Goal: Find specific page/section: Find specific page/section

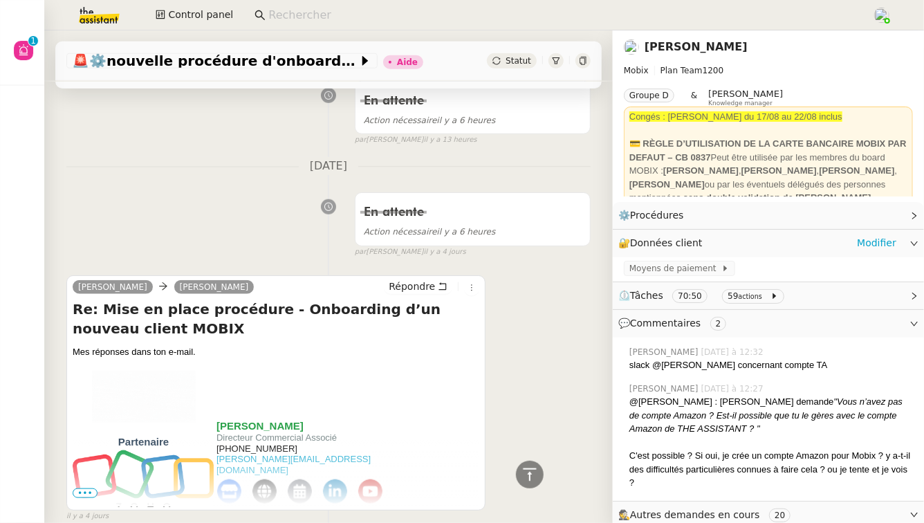
scroll to position [575, 0]
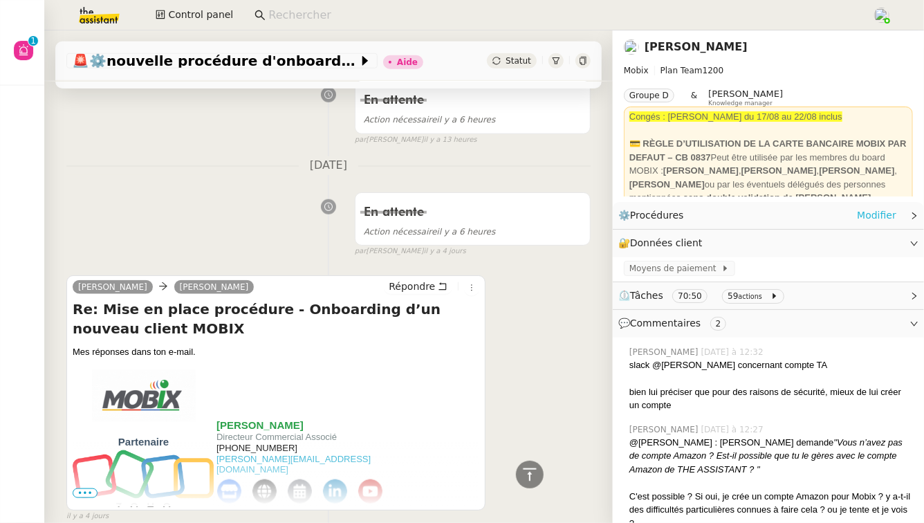
click at [878, 217] on link "Modifier" at bounding box center [876, 215] width 39 height 16
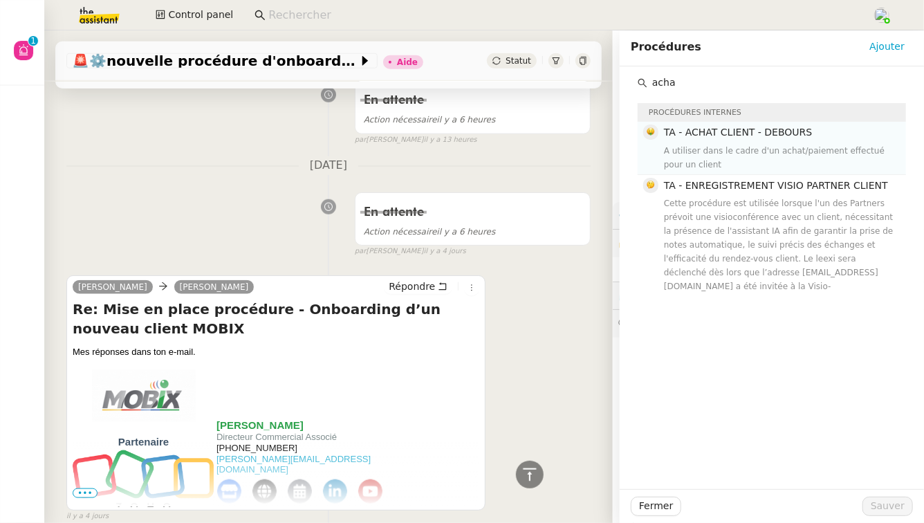
type input "acha"
click at [861, 144] on div "A utiliser dans le cadre d'un achat/paiement effectué pour un client" at bounding box center [781, 158] width 234 height 28
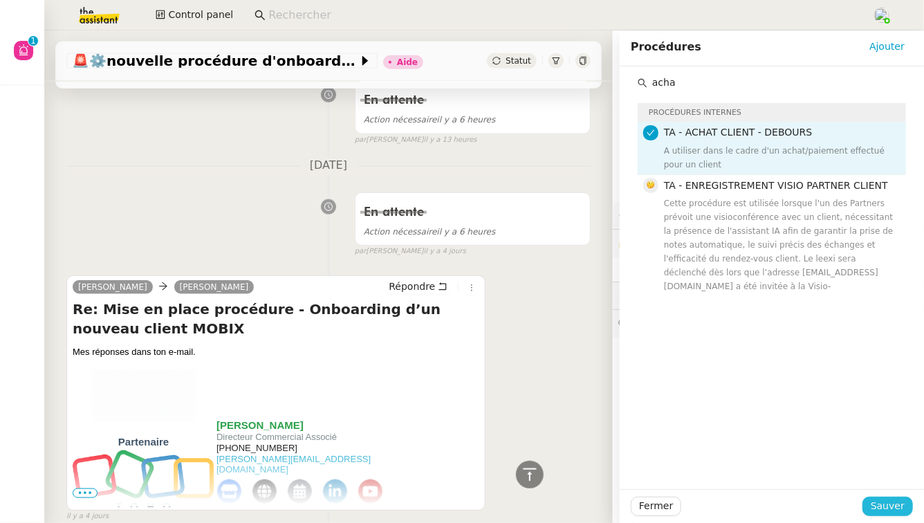
click at [890, 507] on span "Sauver" at bounding box center [887, 506] width 34 height 16
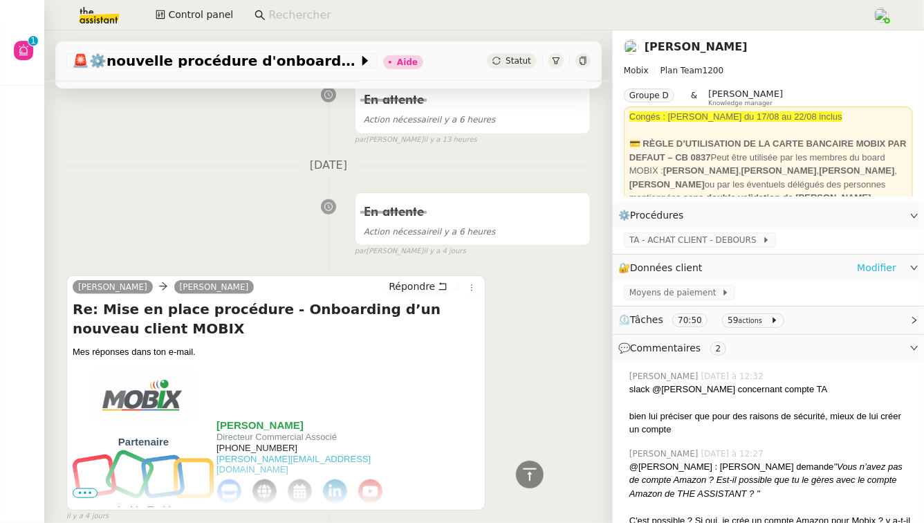
click at [883, 266] on link "Modifier" at bounding box center [876, 268] width 39 height 16
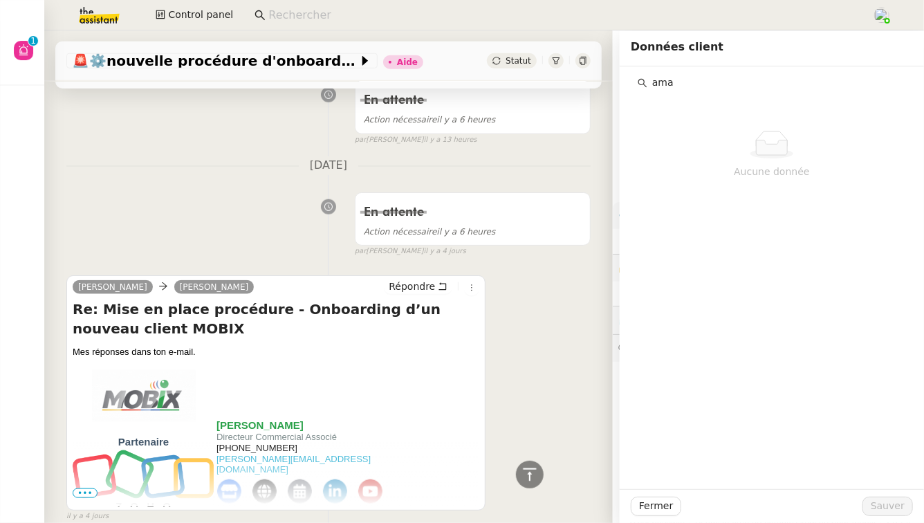
type input "ama"
click at [532, 383] on div "Florian Parant Alex Mobix Répondre Re: Mise en place procédure - Onboarding d’u…" at bounding box center [328, 392] width 524 height 259
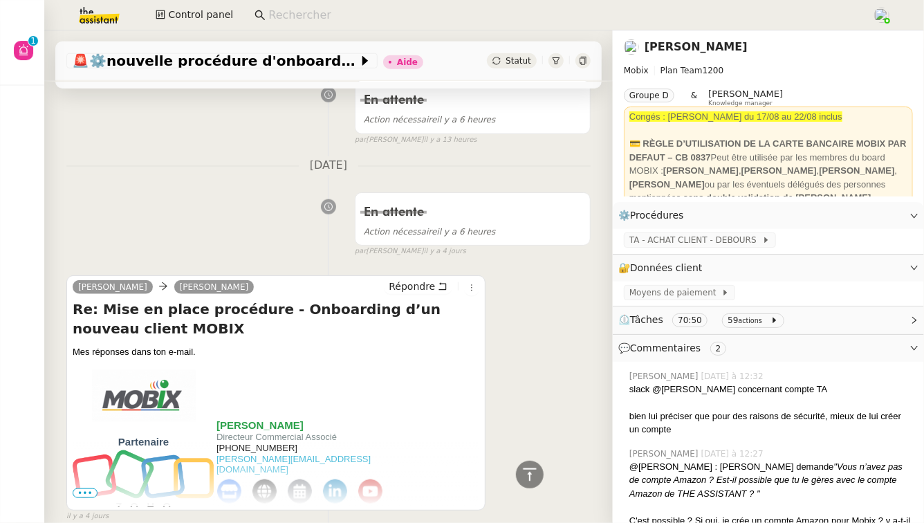
click at [306, 19] on input at bounding box center [563, 15] width 590 height 19
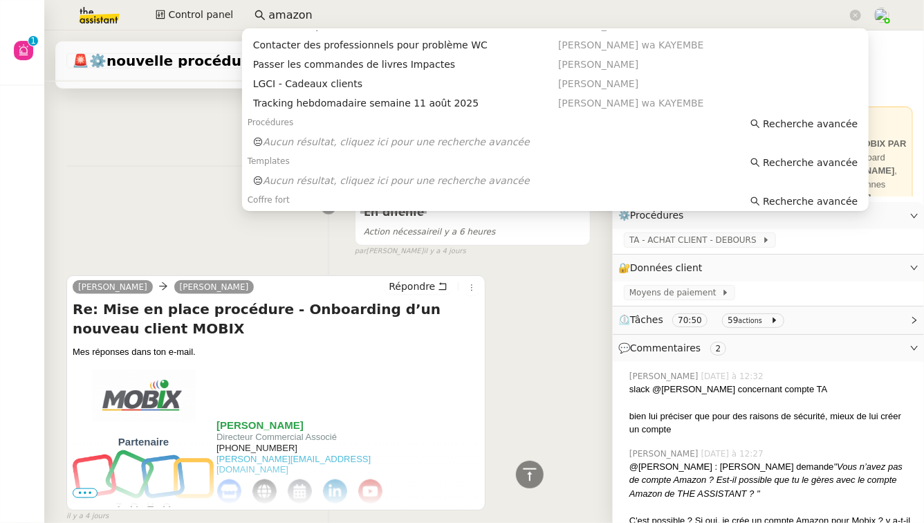
scroll to position [171, 0]
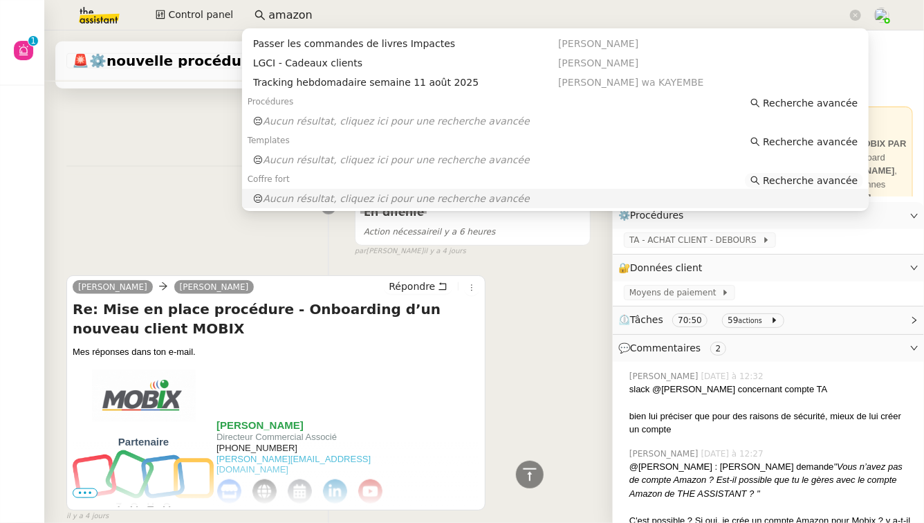
type input "amazon"
click at [801, 178] on span "Recherche avancée" at bounding box center [810, 181] width 95 height 14
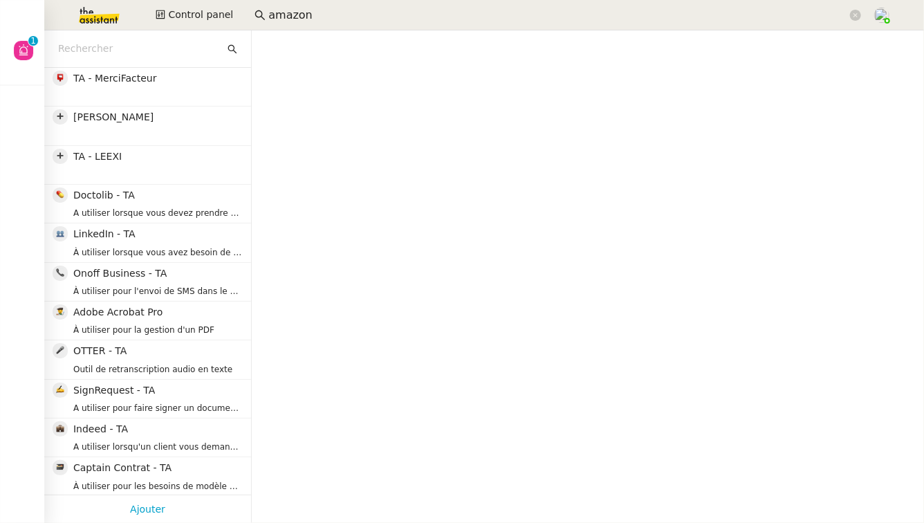
click at [102, 46] on input "text" at bounding box center [141, 49] width 167 height 16
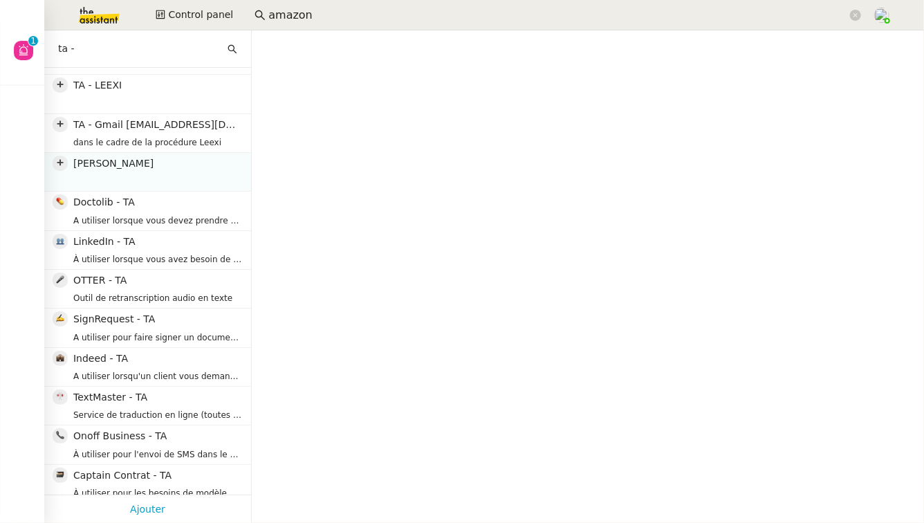
scroll to position [46, 0]
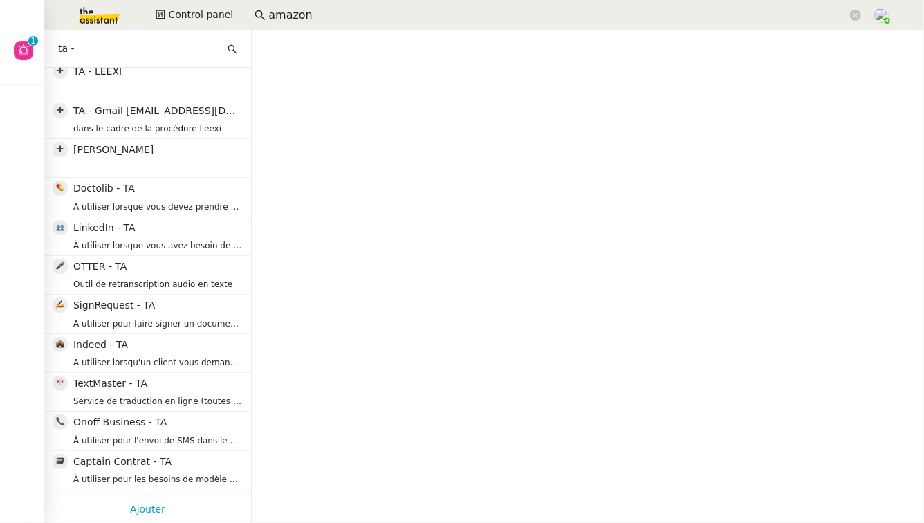
type input "ta -"
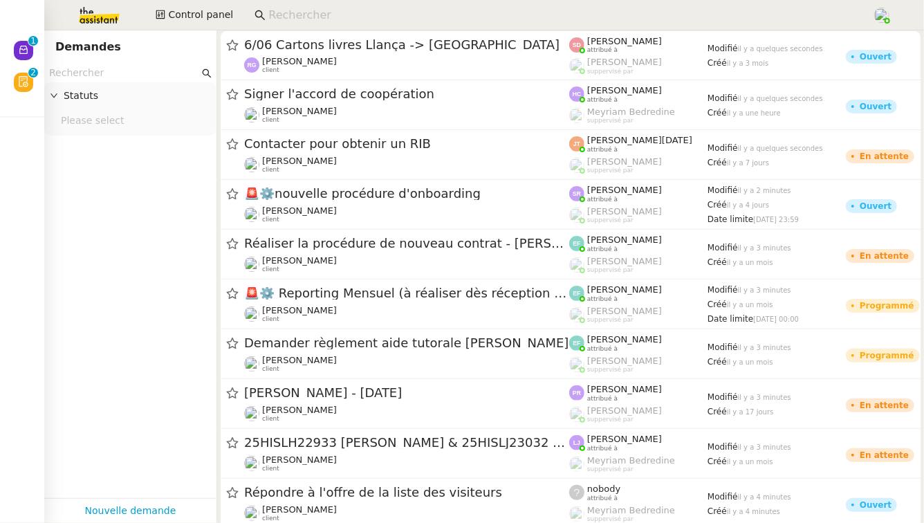
click at [395, 19] on input at bounding box center [563, 15] width 590 height 19
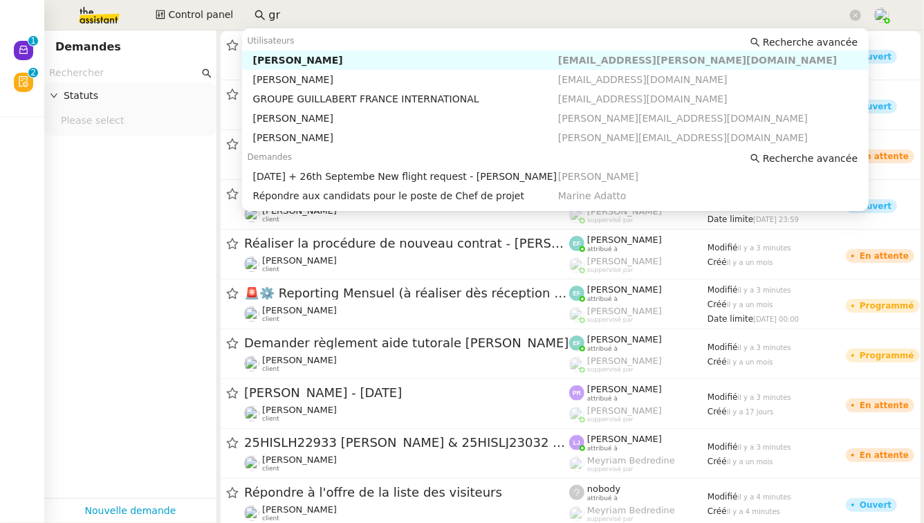
type input "g"
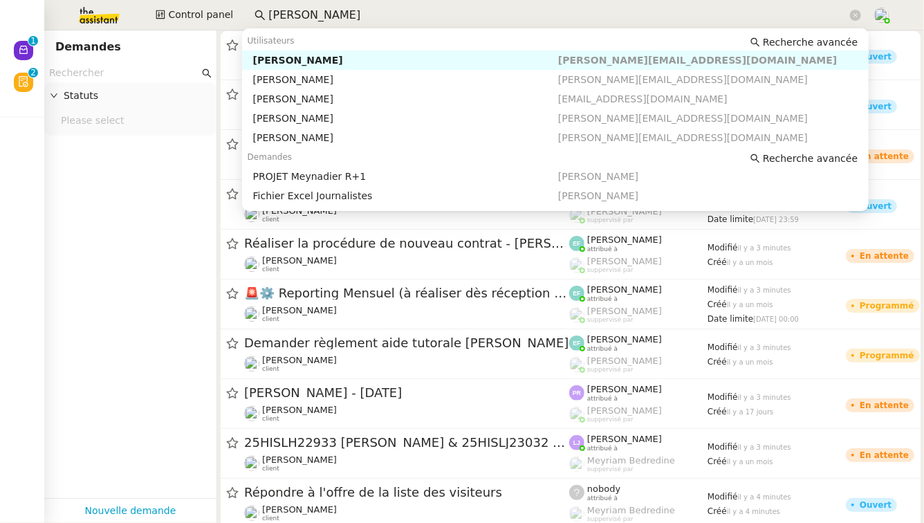
click at [393, 59] on div "[PERSON_NAME]" at bounding box center [405, 60] width 305 height 12
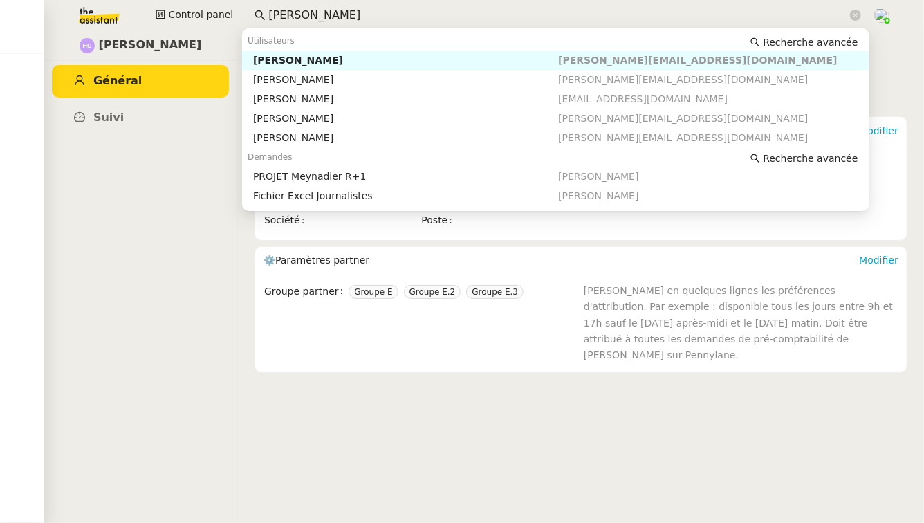
click at [288, 20] on input "[PERSON_NAME]" at bounding box center [557, 15] width 579 height 19
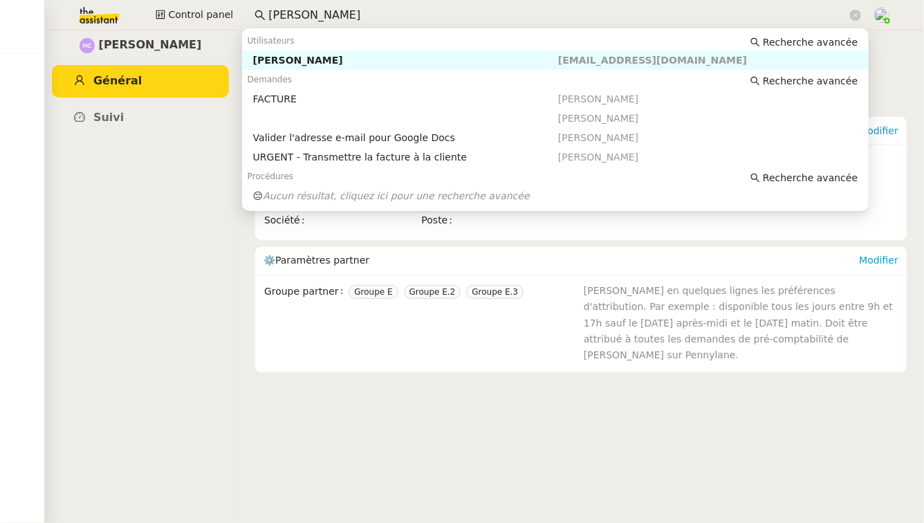
click at [324, 56] on div "[PERSON_NAME]" at bounding box center [405, 60] width 305 height 12
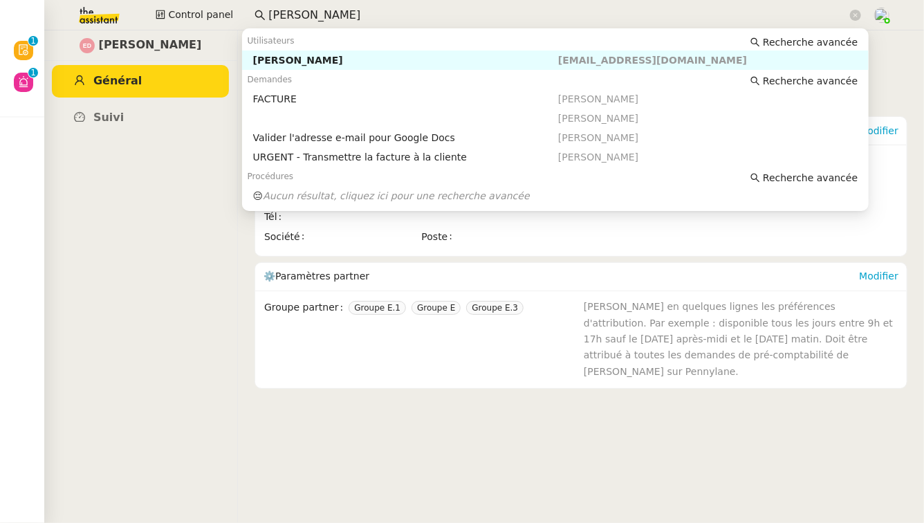
click at [294, 17] on input "[PERSON_NAME]" at bounding box center [557, 15] width 579 height 19
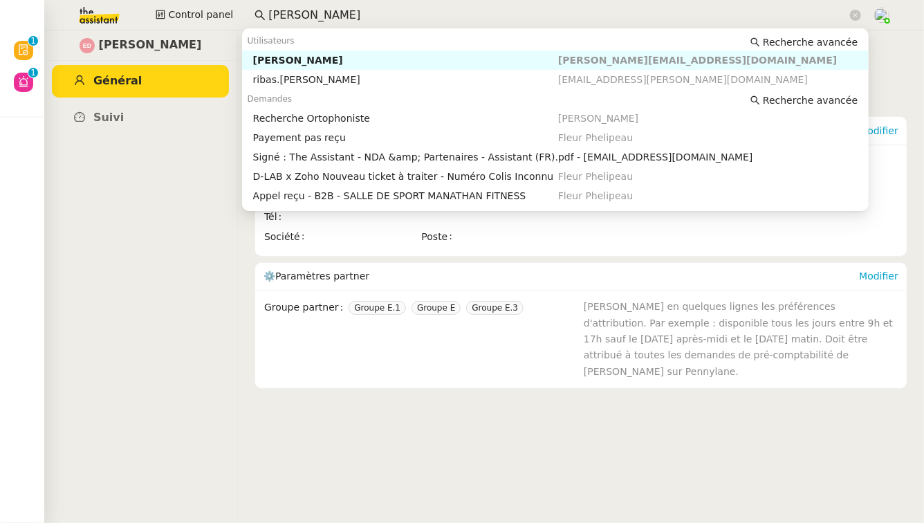
click at [290, 60] on div "[PERSON_NAME]" at bounding box center [405, 60] width 305 height 12
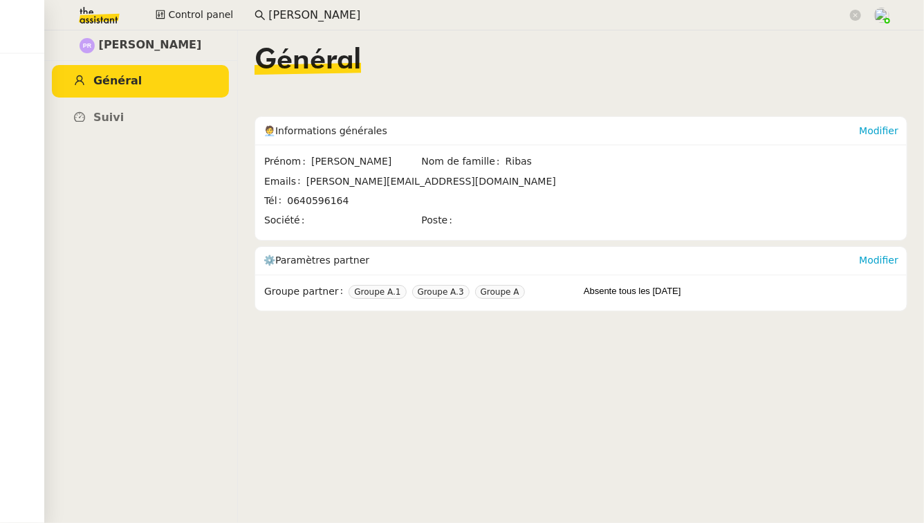
click at [333, 20] on input "[PERSON_NAME]" at bounding box center [557, 15] width 579 height 19
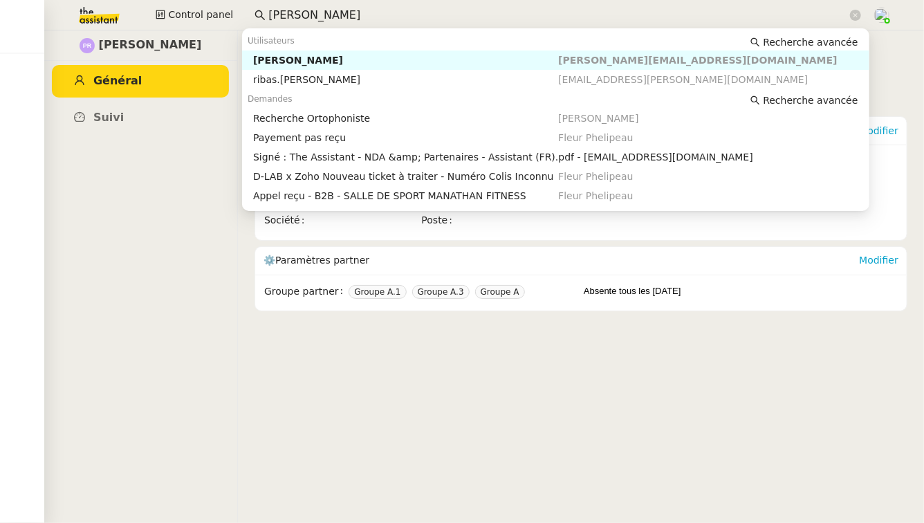
click at [333, 20] on input "[PERSON_NAME]" at bounding box center [557, 15] width 579 height 19
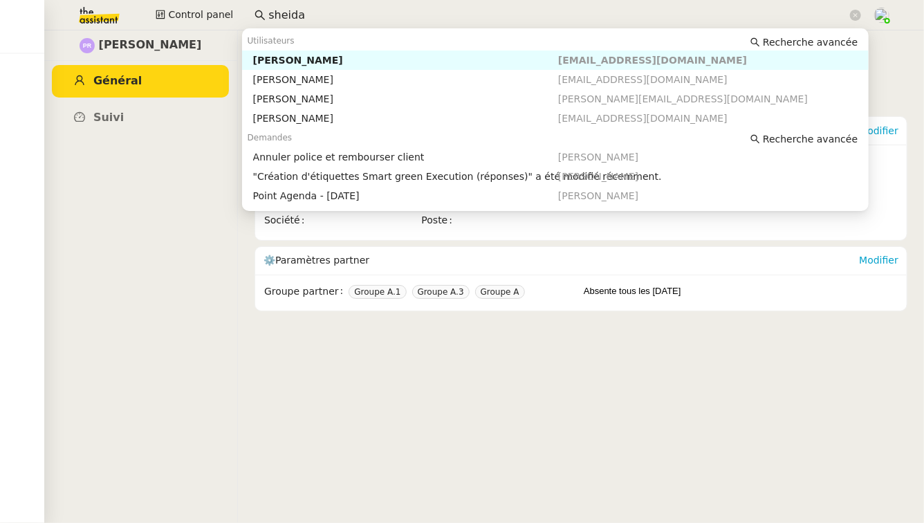
click at [342, 59] on div "[PERSON_NAME]" at bounding box center [405, 60] width 305 height 12
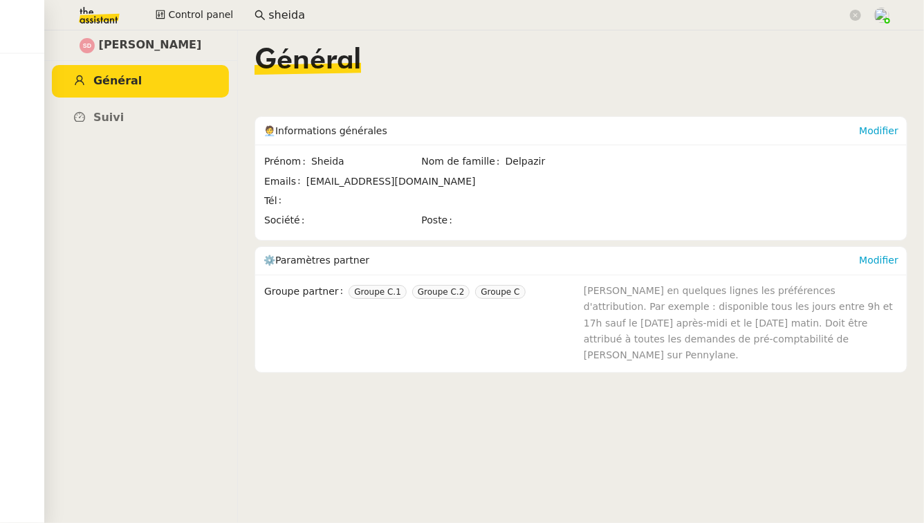
click at [330, 10] on input "sheida" at bounding box center [557, 15] width 579 height 19
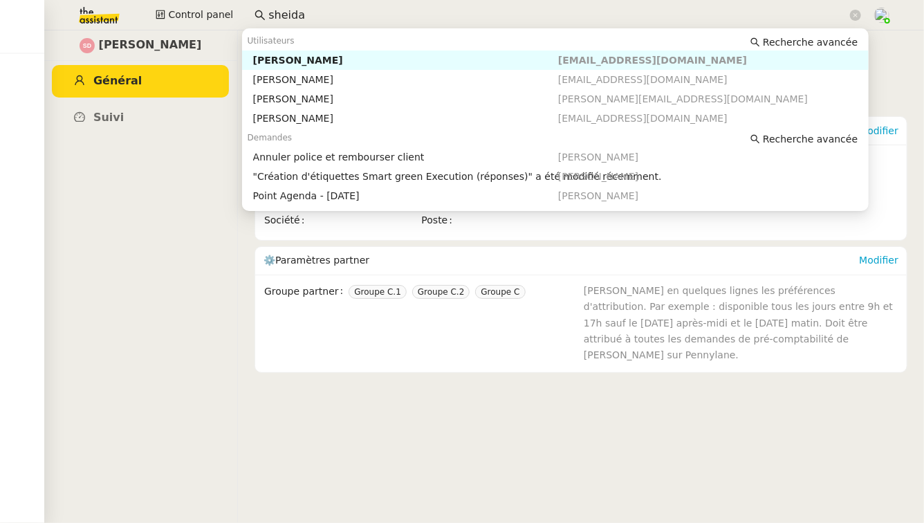
click at [330, 10] on input "sheida" at bounding box center [557, 15] width 579 height 19
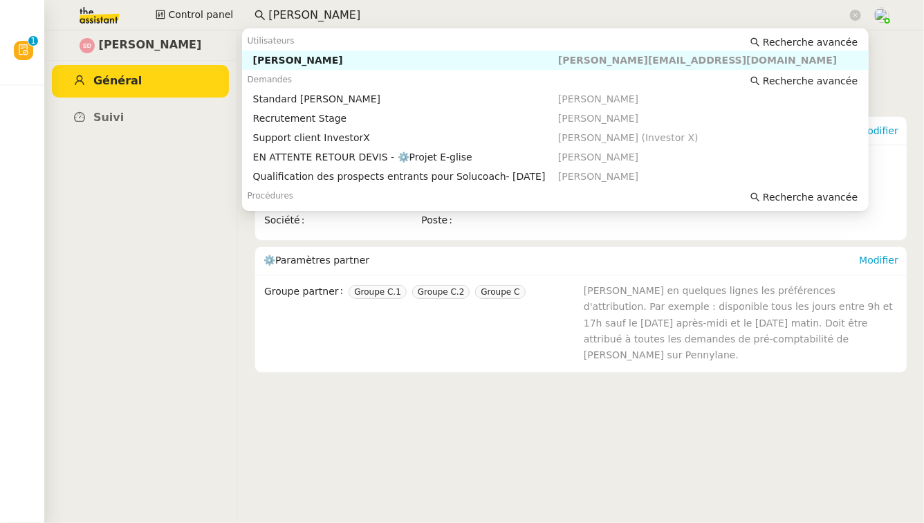
click at [313, 61] on div "[PERSON_NAME]" at bounding box center [405, 60] width 305 height 12
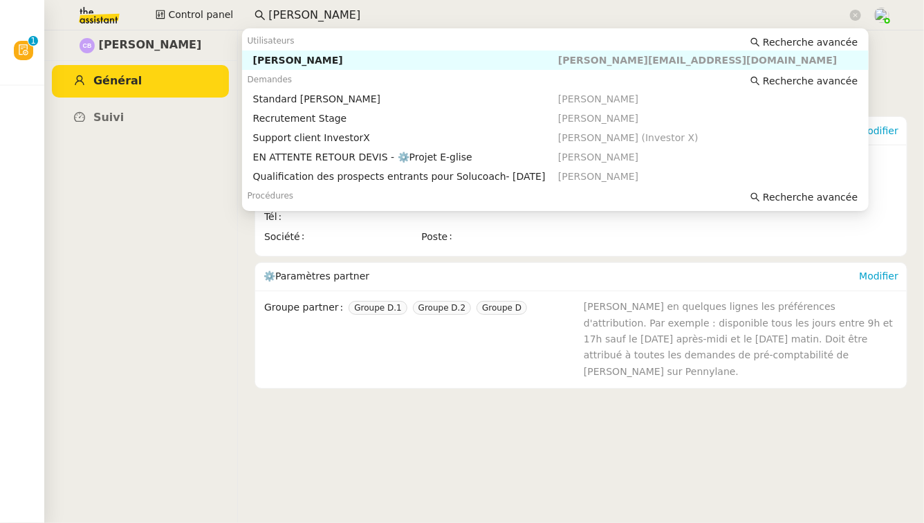
drag, startPoint x: 328, startPoint y: 17, endPoint x: 241, endPoint y: 16, distance: 87.1
click at [241, 16] on div "Control panel [PERSON_NAME]" at bounding box center [462, 15] width 854 height 30
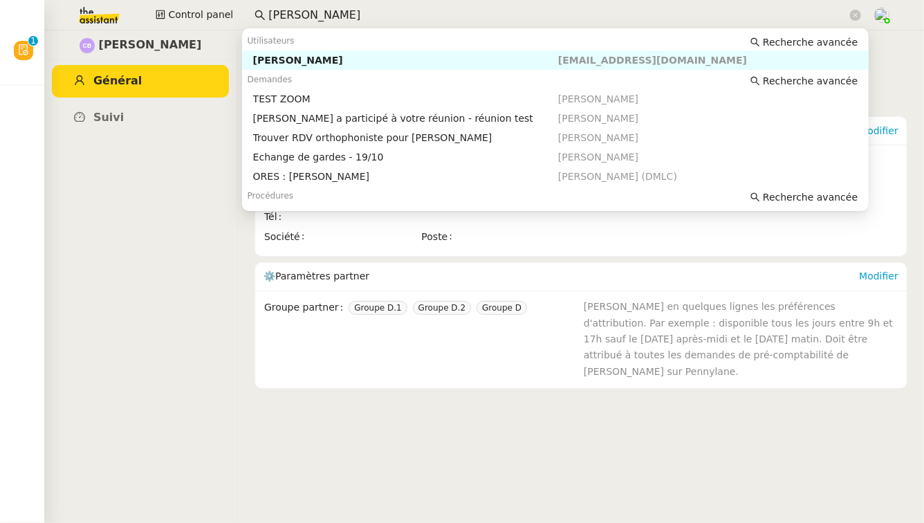
click at [263, 65] on div "[PERSON_NAME]" at bounding box center [405, 60] width 305 height 12
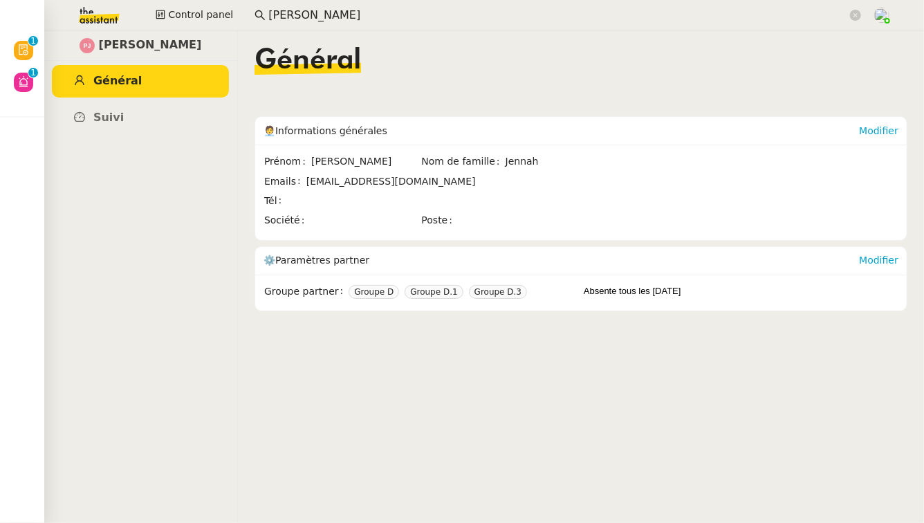
click at [308, 17] on input "[PERSON_NAME]" at bounding box center [557, 15] width 579 height 19
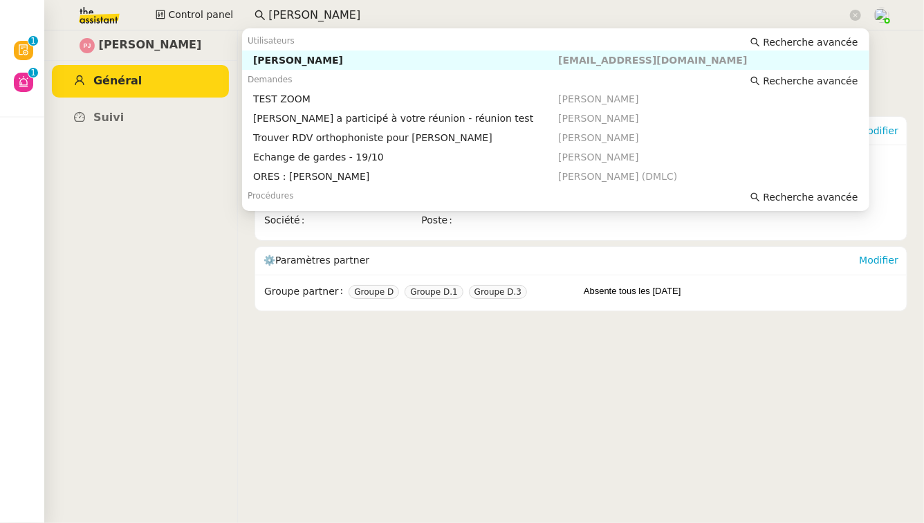
click at [308, 17] on input "[PERSON_NAME]" at bounding box center [557, 15] width 579 height 19
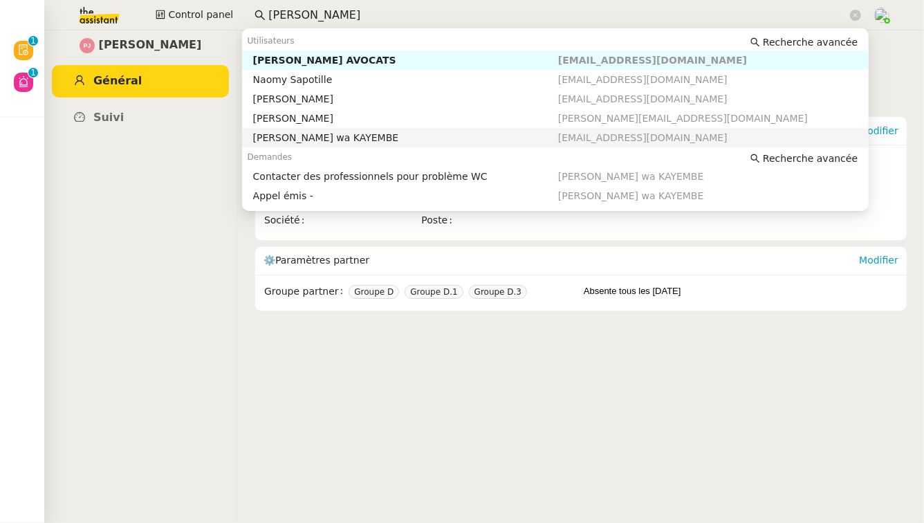
click at [318, 134] on div "[PERSON_NAME] wa KAYEMBE" at bounding box center [405, 137] width 305 height 12
type input "[PERSON_NAME]"
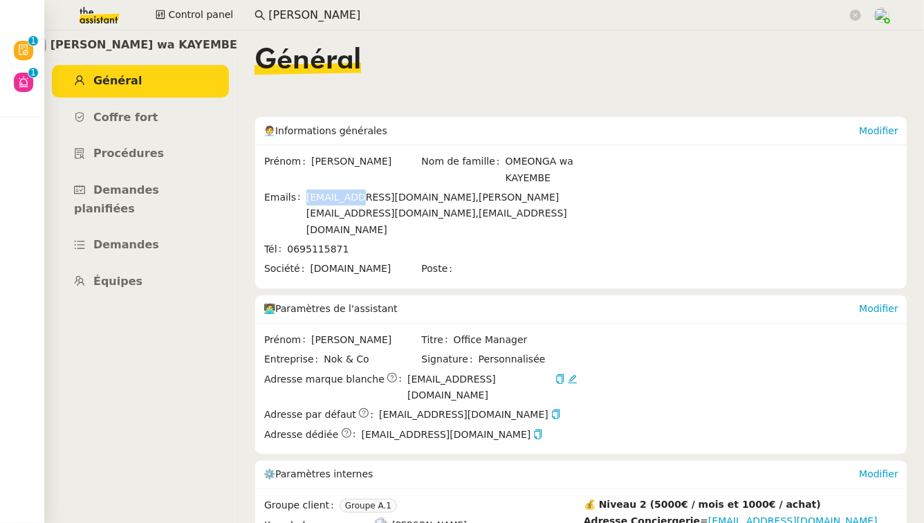
drag, startPoint x: 357, startPoint y: 198, endPoint x: 303, endPoint y: 198, distance: 53.9
click at [306, 198] on span "[EMAIL_ADDRESS][DOMAIN_NAME]," at bounding box center [392, 197] width 172 height 11
copy span "[EMAIL_ADDRESS][DOMAIN_NAME]"
click at [172, 232] on link "Demandes" at bounding box center [140, 245] width 177 height 32
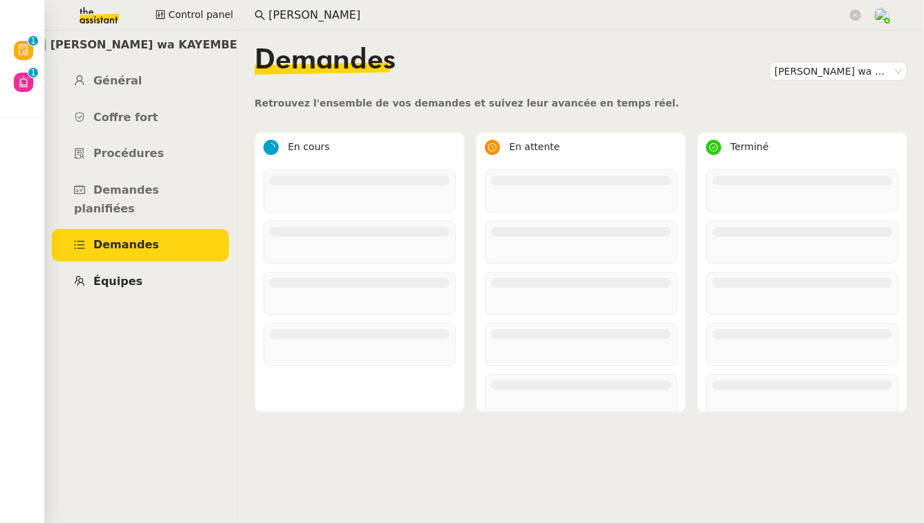
click at [162, 265] on link "Équipes" at bounding box center [140, 281] width 177 height 32
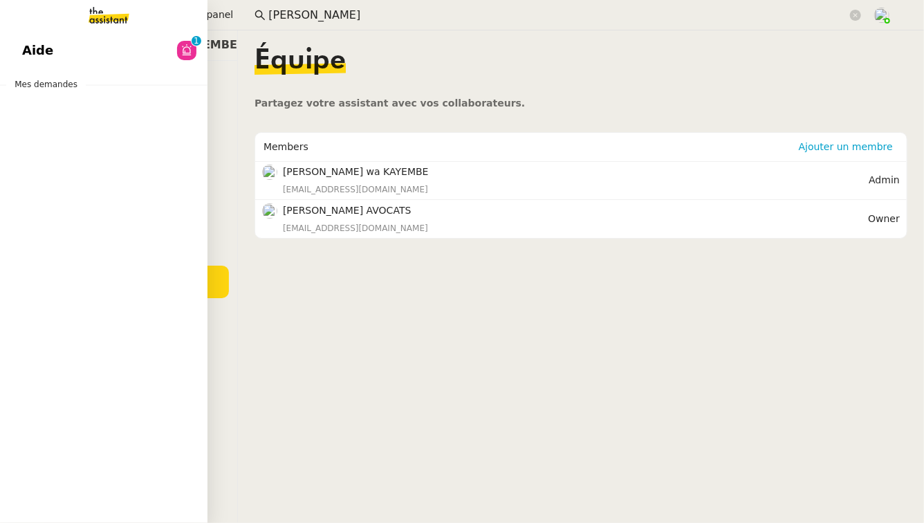
click at [104, 45] on link "Aide 0 1 2 3 4 5 6 7 8 9" at bounding box center [103, 51] width 207 height 32
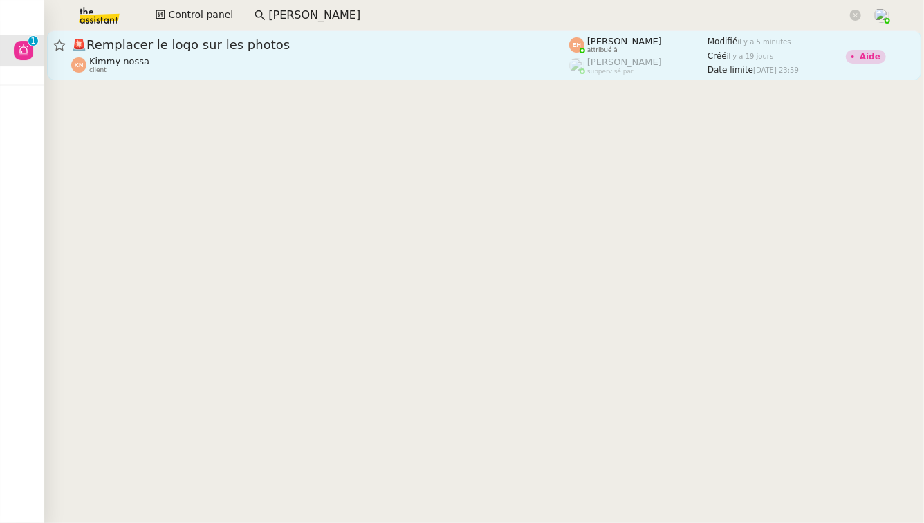
click at [335, 51] on div "🚨 Remplacer le logo sur les photos" at bounding box center [320, 45] width 498 height 17
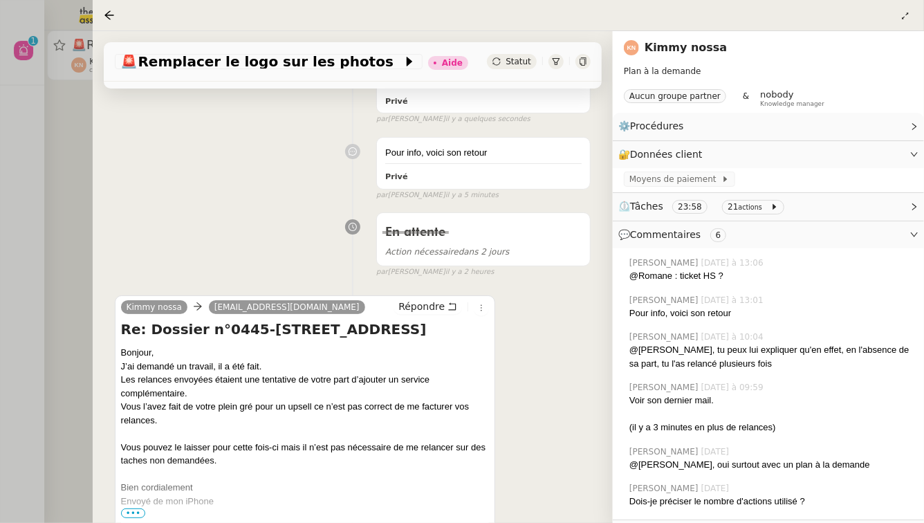
scroll to position [255, 0]
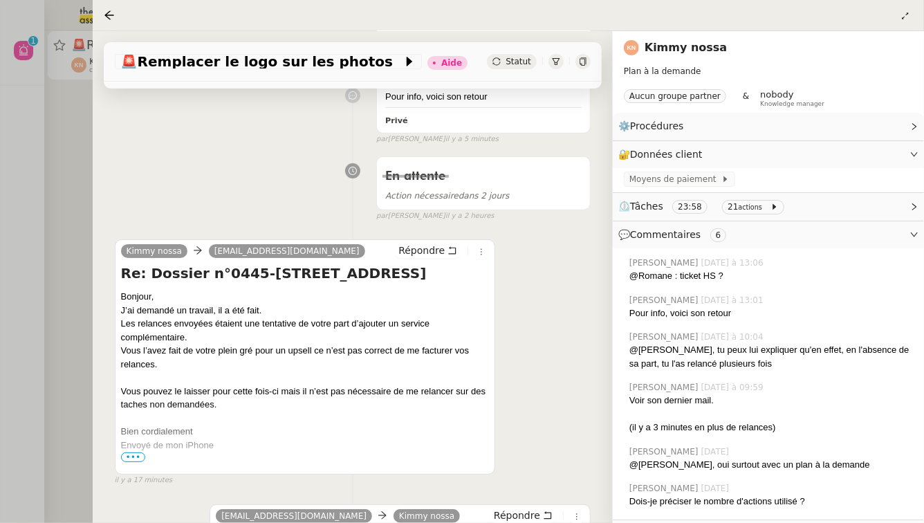
click at [794, 212] on span "⏲️ Tâches 23:58 21 actions" at bounding box center [757, 206] width 278 height 16
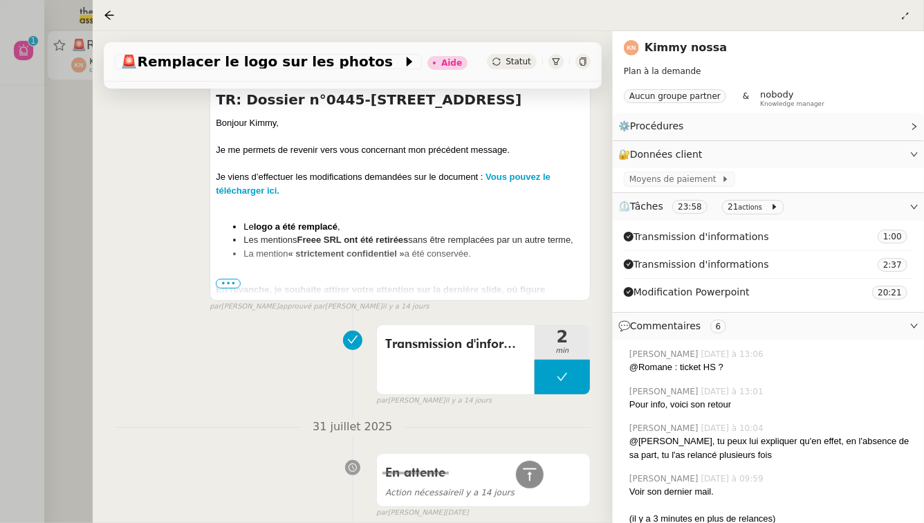
scroll to position [2382, 0]
click at [0, 233] on div at bounding box center [462, 261] width 924 height 523
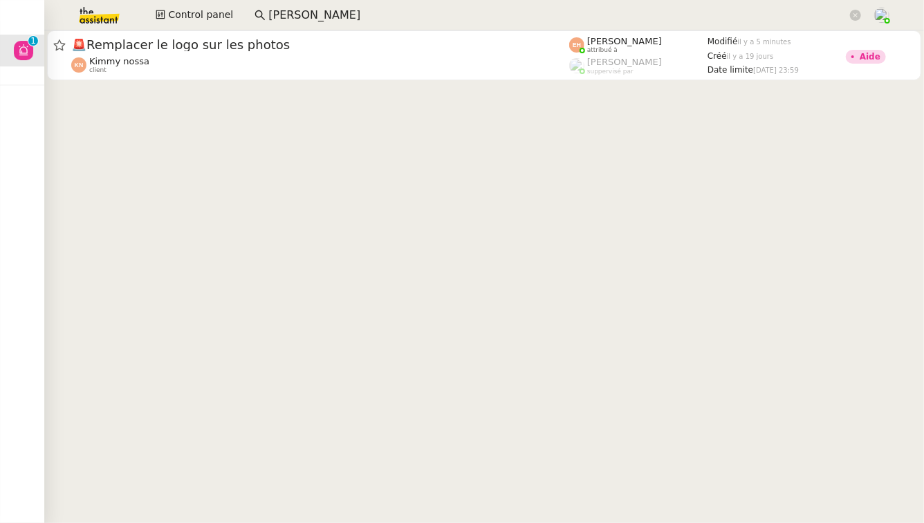
click at [299, 17] on input "[PERSON_NAME]" at bounding box center [557, 15] width 579 height 19
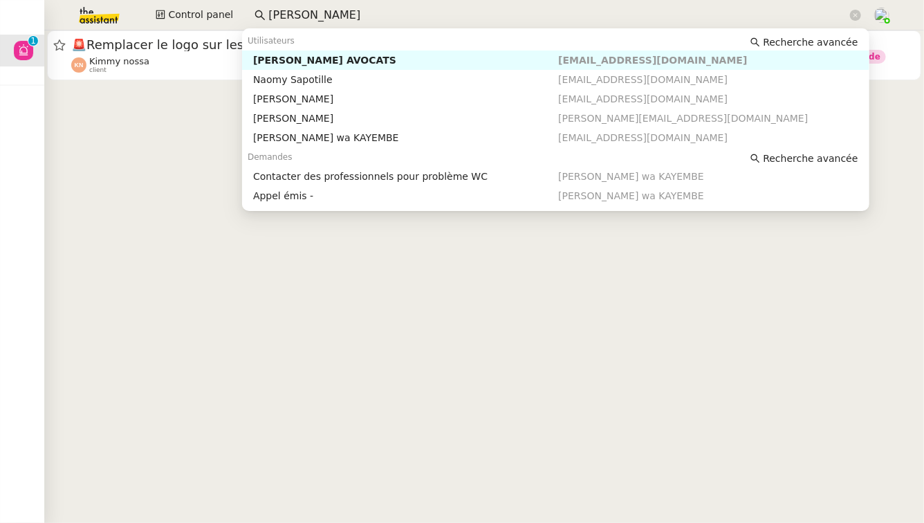
click at [299, 17] on input "[PERSON_NAME]" at bounding box center [557, 15] width 579 height 19
click at [110, 14] on img at bounding box center [88, 15] width 107 height 30
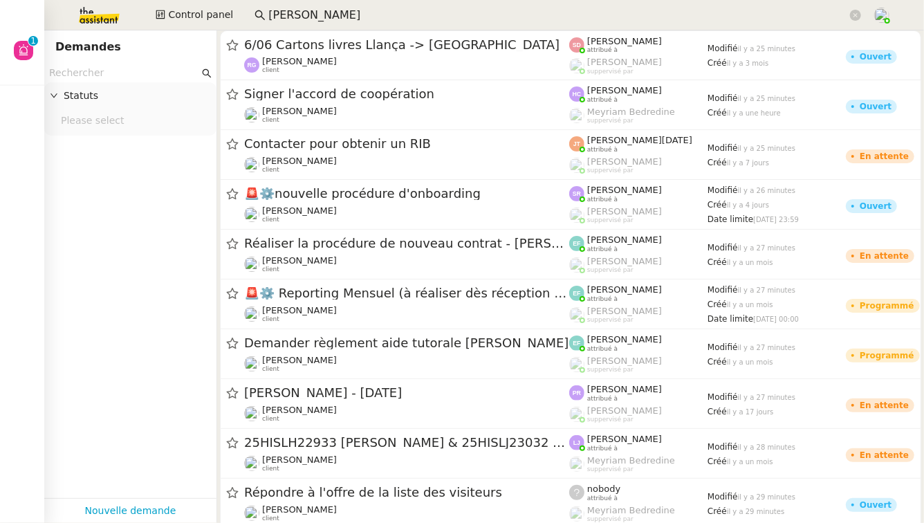
click at [107, 78] on input "text" at bounding box center [124, 73] width 150 height 16
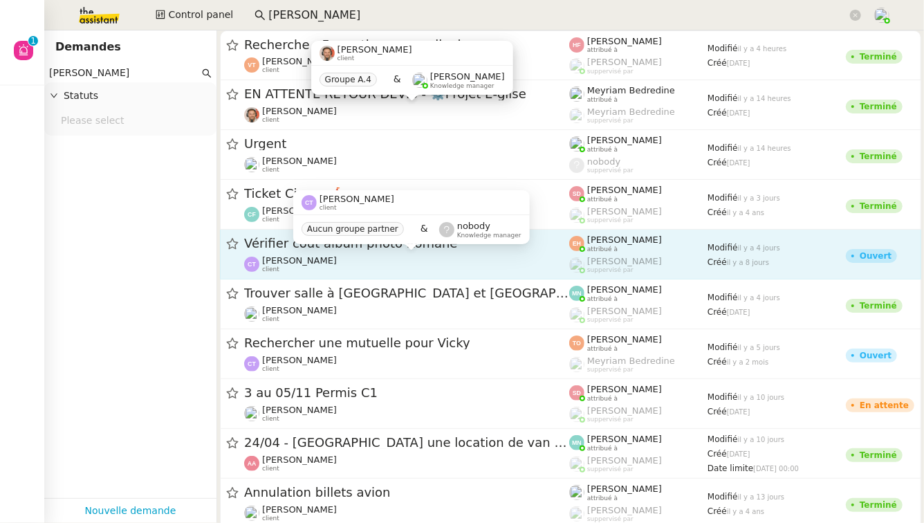
type input "[PERSON_NAME]"
click at [317, 264] on span "[PERSON_NAME]" at bounding box center [299, 260] width 75 height 10
